Goal: Task Accomplishment & Management: Complete application form

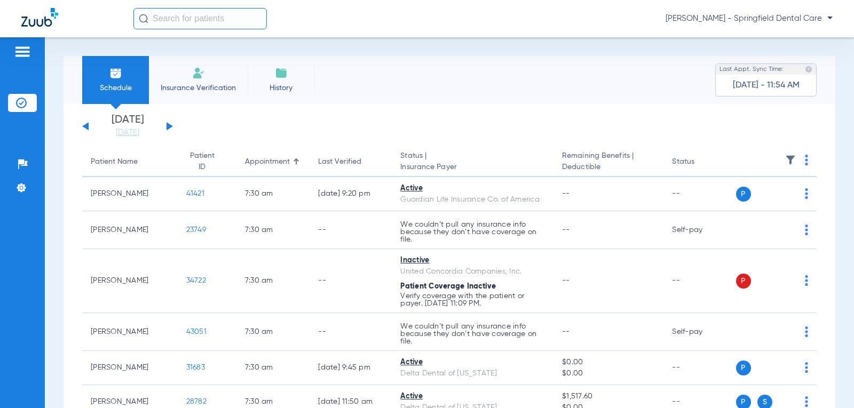
click at [229, 87] on span "Insurance Verification" at bounding box center [198, 88] width 83 height 11
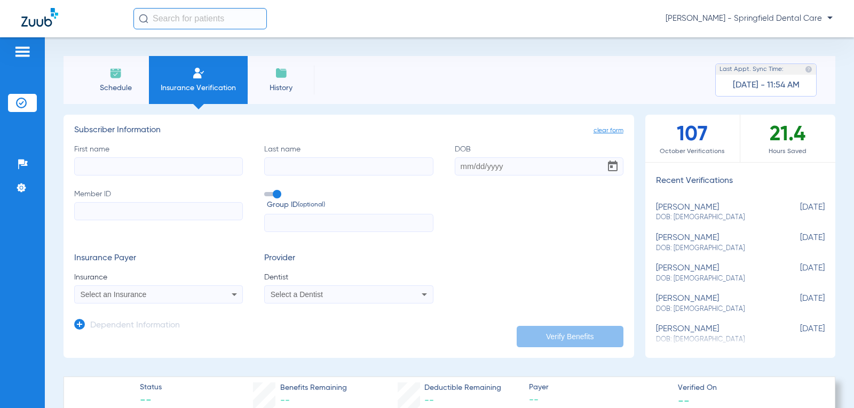
click at [185, 165] on input "First name" at bounding box center [158, 166] width 169 height 18
click at [179, 157] on input "First name Required" at bounding box center [158, 166] width 169 height 18
type input "Lauren"
click at [284, 160] on input "Last name Required" at bounding box center [348, 166] width 169 height 18
type input "[PERSON_NAME]"
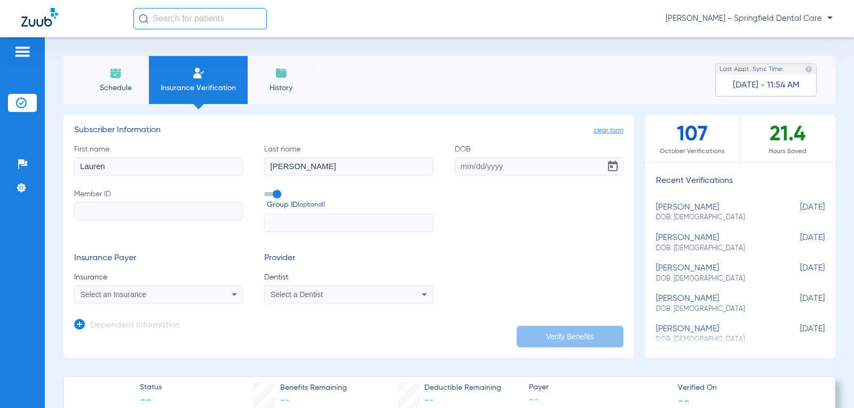
click at [458, 168] on input "DOB" at bounding box center [539, 166] width 169 height 18
type input "[DATE]"
click at [155, 201] on label "Member ID" at bounding box center [158, 211] width 169 height 44
click at [155, 202] on input "Member ID" at bounding box center [158, 211] width 169 height 18
click at [159, 210] on input "Member ID" at bounding box center [158, 211] width 169 height 18
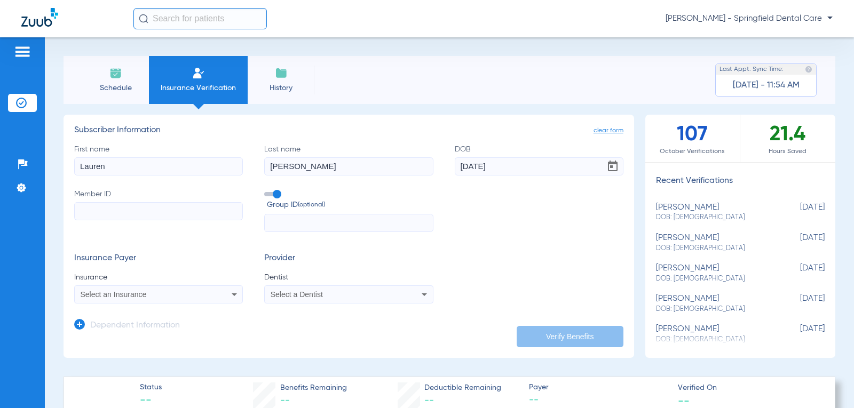
paste input "021487204"
type input "021487204"
click at [167, 291] on div "Select an Insurance" at bounding box center [143, 294] width 125 height 7
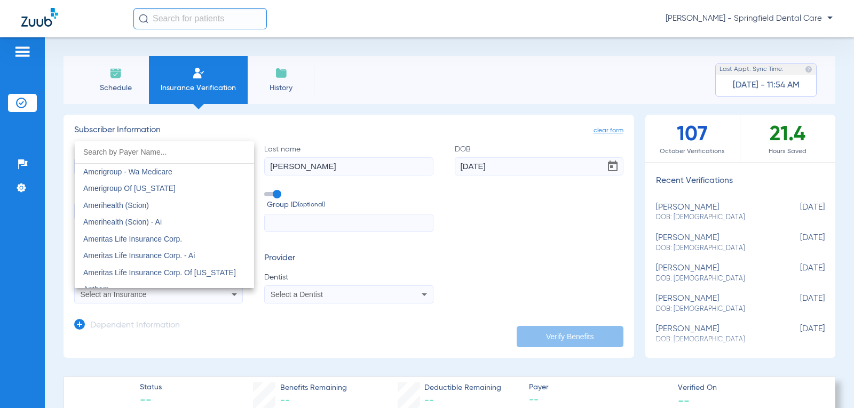
scroll to position [373, 0]
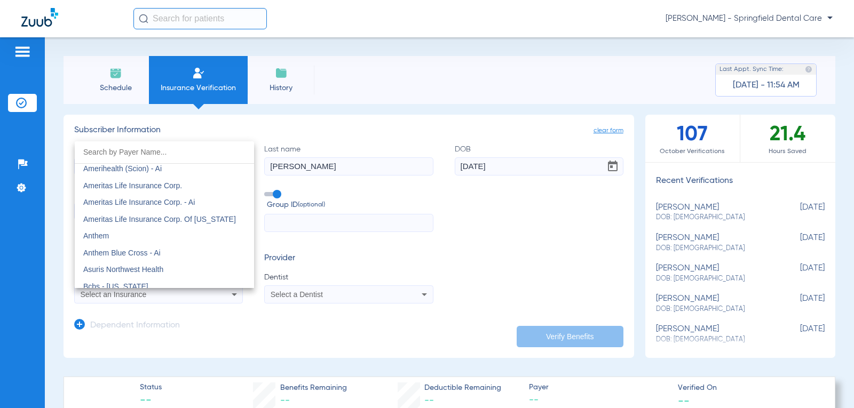
click at [147, 187] on span "Ameritas Life Insurance Corp." at bounding box center [132, 185] width 99 height 9
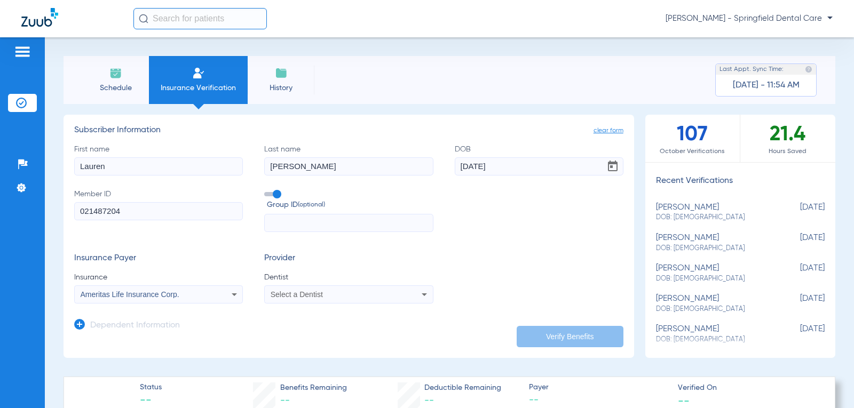
click at [298, 299] on div "Select a Dentist" at bounding box center [349, 294] width 168 height 13
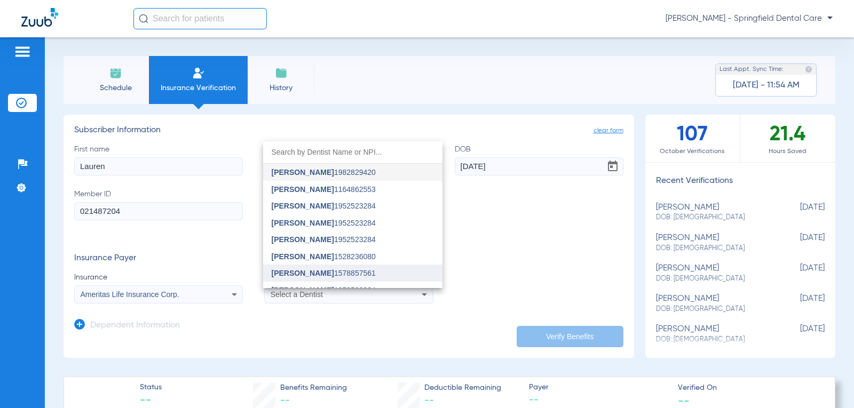
click at [306, 275] on span "[PERSON_NAME]" at bounding box center [303, 273] width 62 height 9
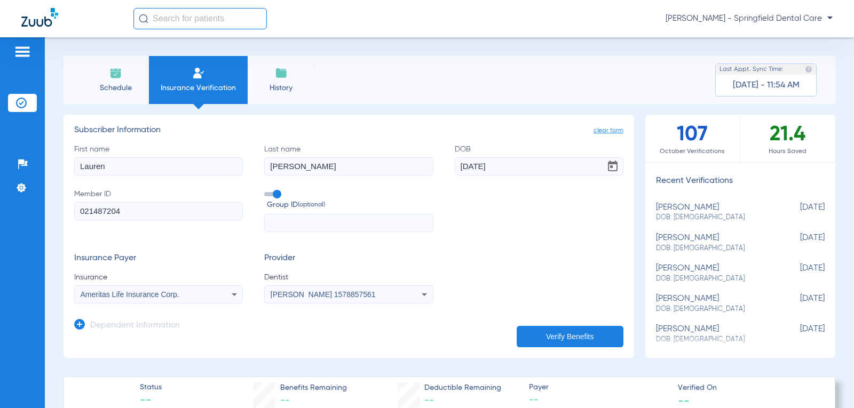
click at [577, 340] on button "Verify Benefits" at bounding box center [569, 336] width 107 height 21
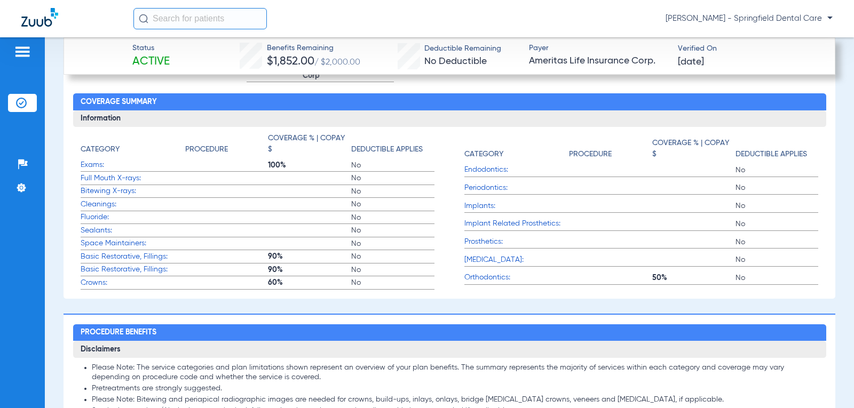
scroll to position [640, 0]
